Goal: Task Accomplishment & Management: Complete application form

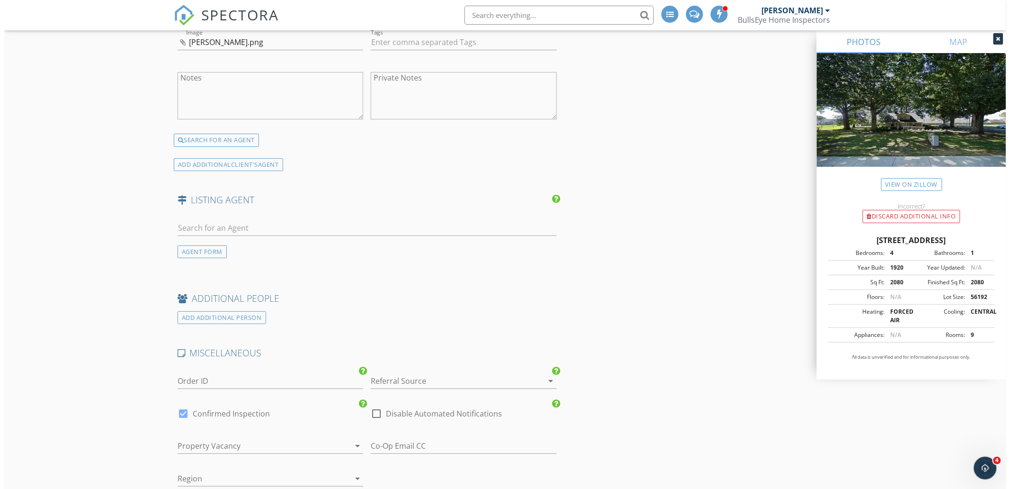
scroll to position [1774, 0]
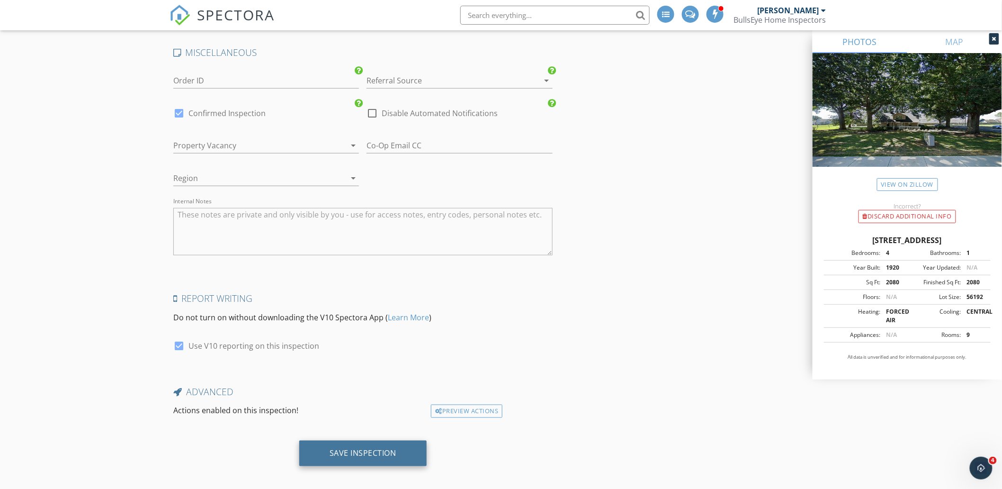
click at [401, 441] on div "Save Inspection" at bounding box center [362, 453] width 127 height 26
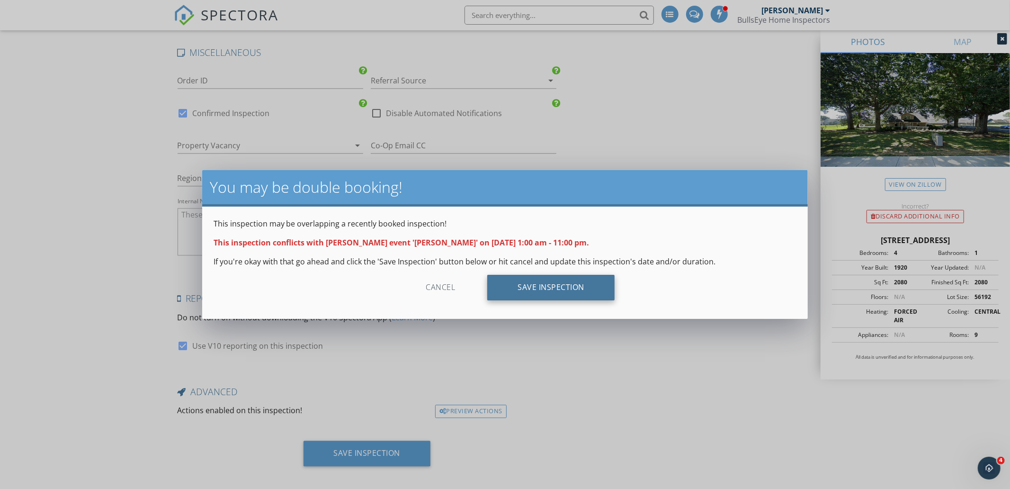
click at [525, 285] on div "Save Inspection" at bounding box center [550, 288] width 127 height 26
